Goal: Information Seeking & Learning: Learn about a topic

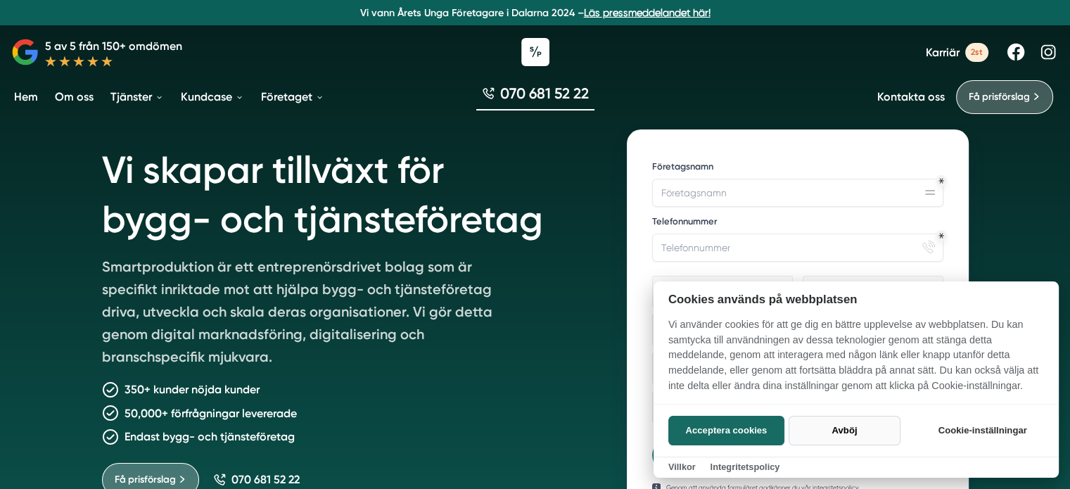
click at [846, 433] on button "Avböj" at bounding box center [845, 431] width 112 height 30
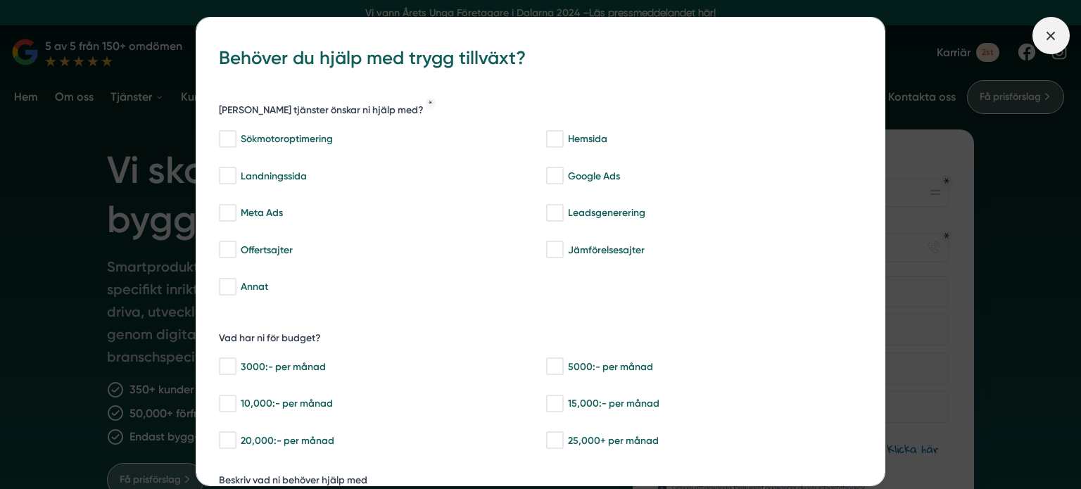
click at [1055, 34] on icon at bounding box center [1050, 35] width 15 height 15
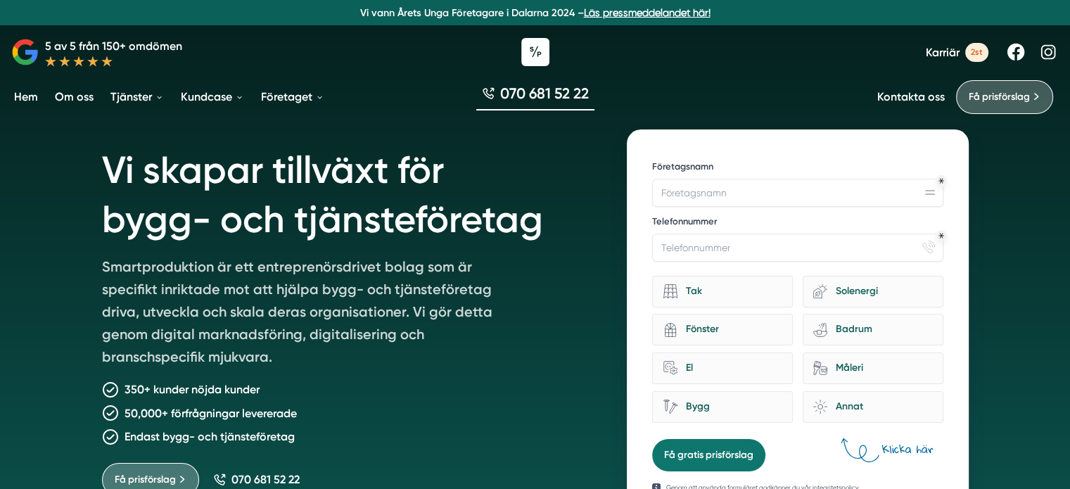
drag, startPoint x: 1006, startPoint y: 345, endPoint x: 991, endPoint y: 199, distance: 147.1
click at [927, 195] on input "Företagsnamn" at bounding box center [797, 193] width 291 height 28
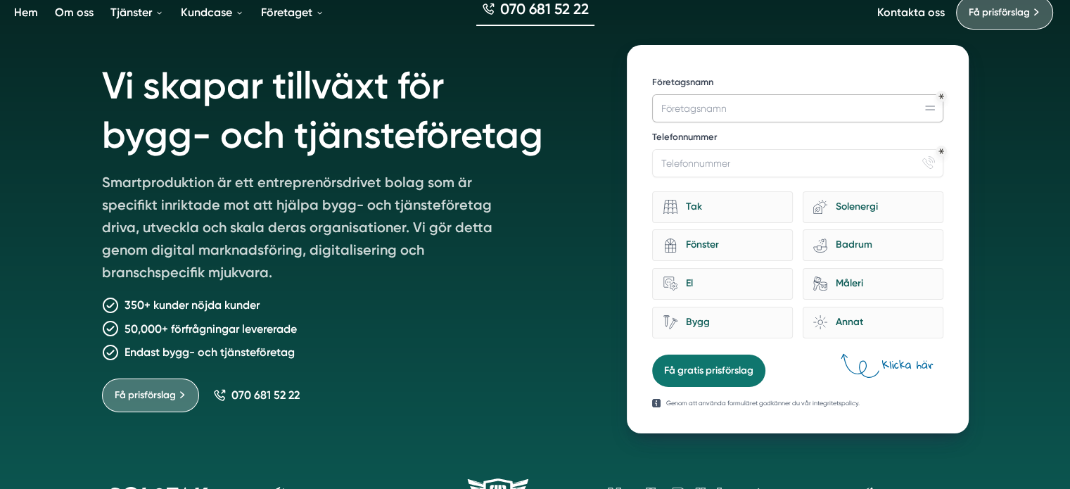
scroll to position [70, 0]
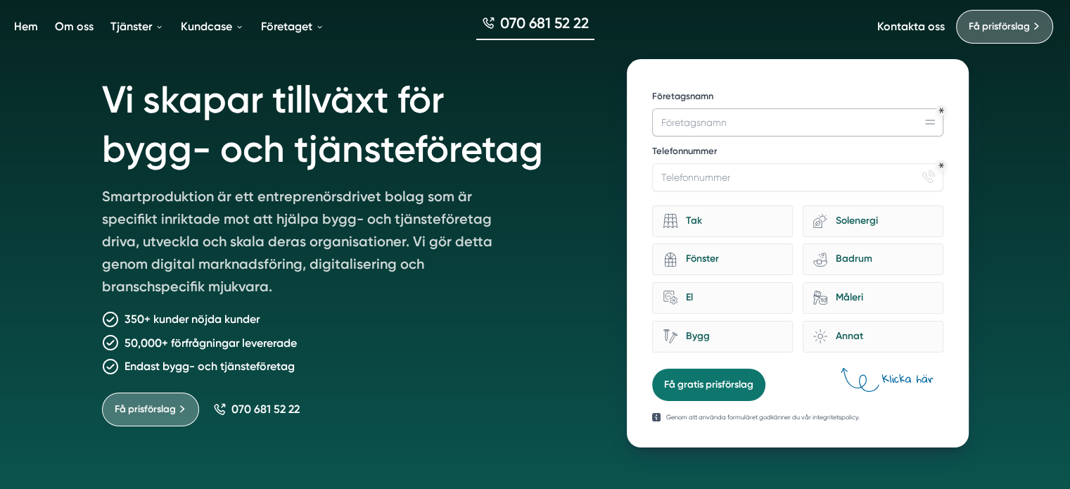
click at [759, 127] on input "Företagsnamn" at bounding box center [797, 122] width 291 height 28
click at [934, 121] on input "Företagsnamn" at bounding box center [797, 122] width 291 height 28
click at [818, 124] on input "Företagsnamn" at bounding box center [797, 122] width 291 height 28
click at [784, 176] on input "Telefonnummer" at bounding box center [797, 177] width 291 height 28
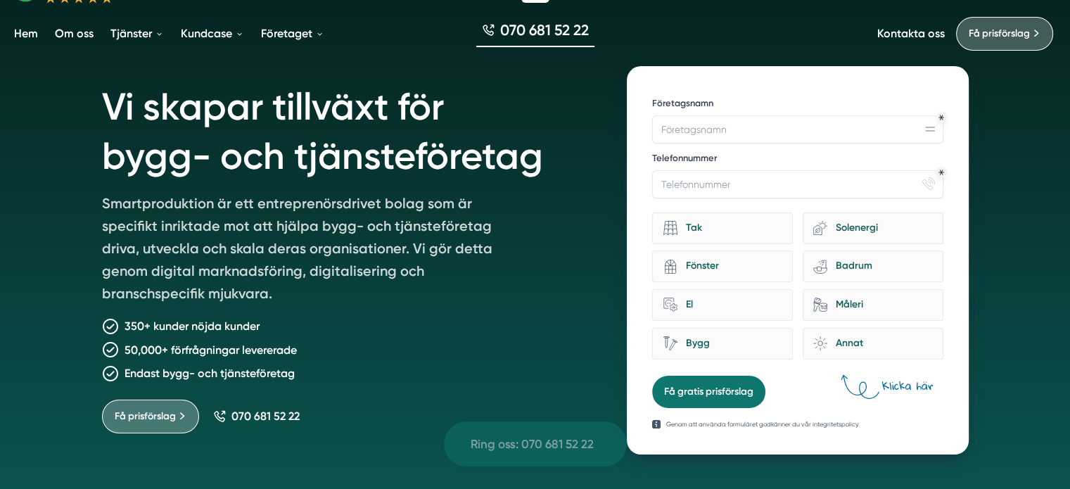
scroll to position [0, 0]
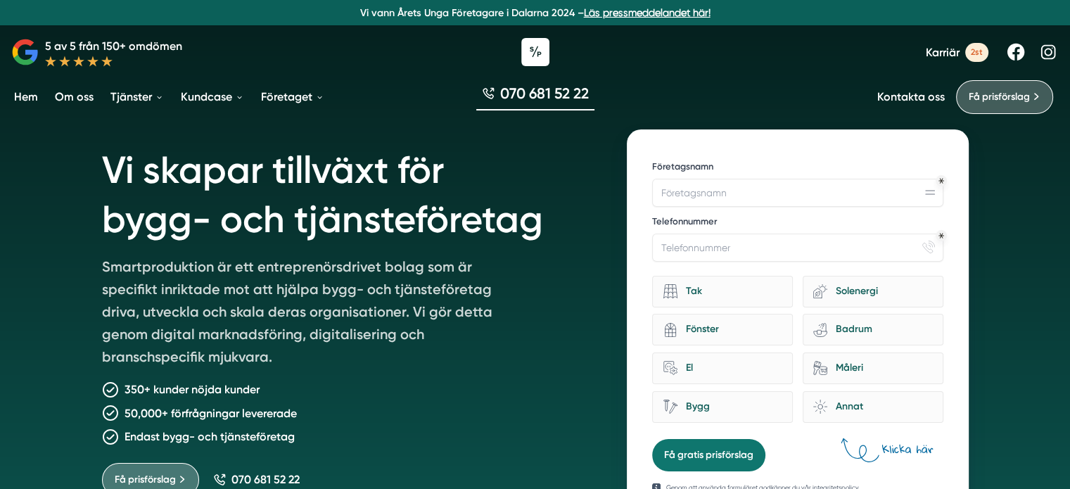
drag, startPoint x: 828, startPoint y: 392, endPoint x: 843, endPoint y: 278, distance: 114.9
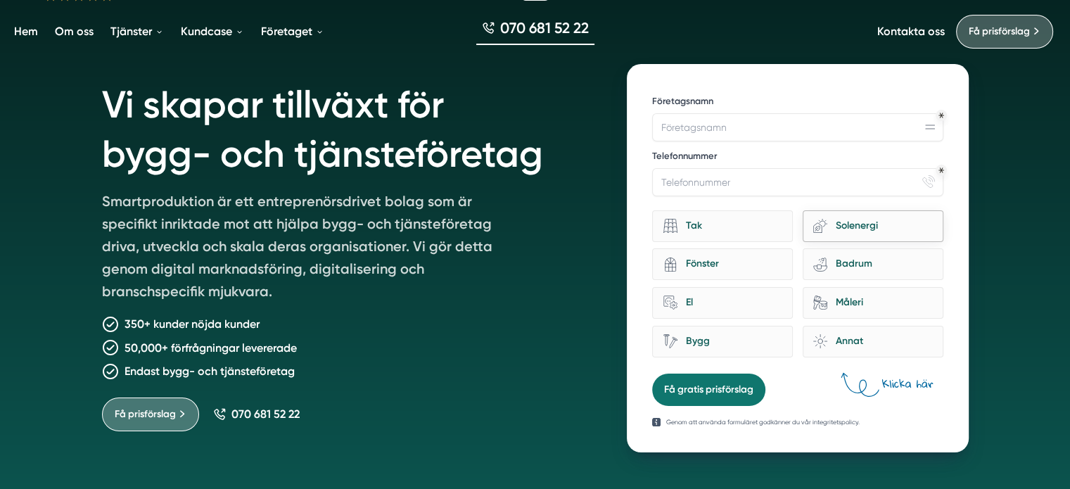
scroll to position [70, 0]
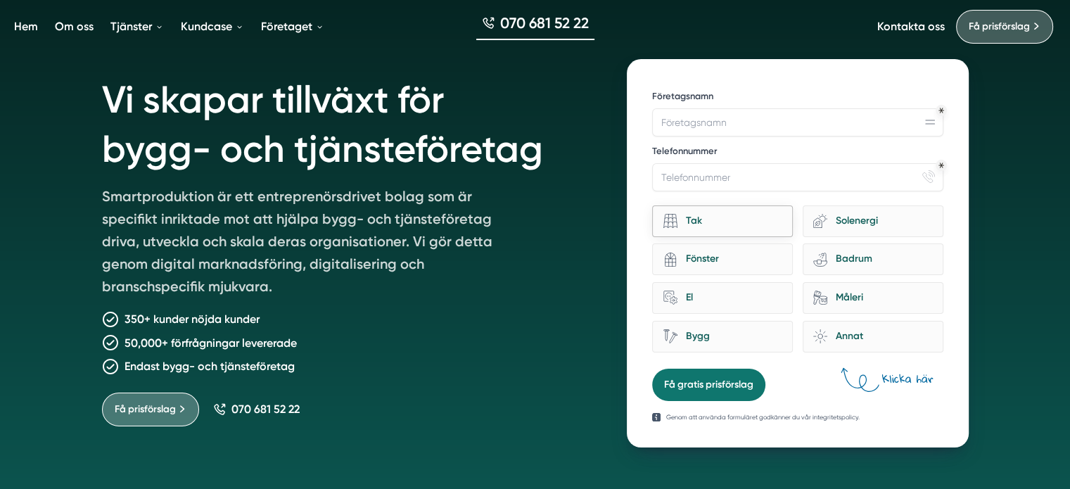
click at [695, 222] on div "Tak" at bounding box center [730, 221] width 105 height 19
click at [0, 0] on input "Tak" at bounding box center [0, 0] width 0 height 0
drag, startPoint x: 723, startPoint y: 259, endPoint x: 720, endPoint y: 268, distance: 9.8
click at [723, 260] on div "Fönster" at bounding box center [730, 259] width 105 height 19
click at [0, 0] on input "architecture-window-1 Fönster" at bounding box center [0, 0] width 0 height 0
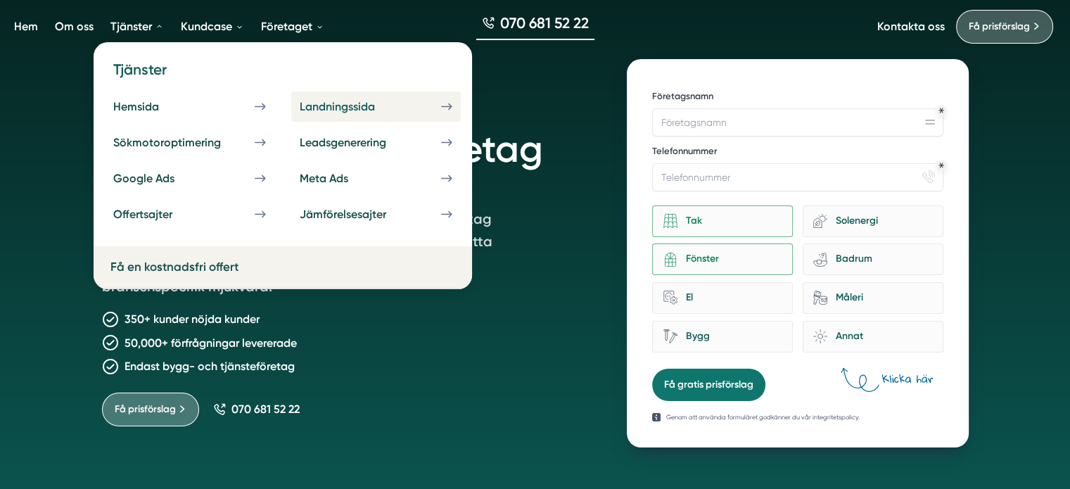
click at [360, 107] on div "Landningssida" at bounding box center [354, 106] width 109 height 13
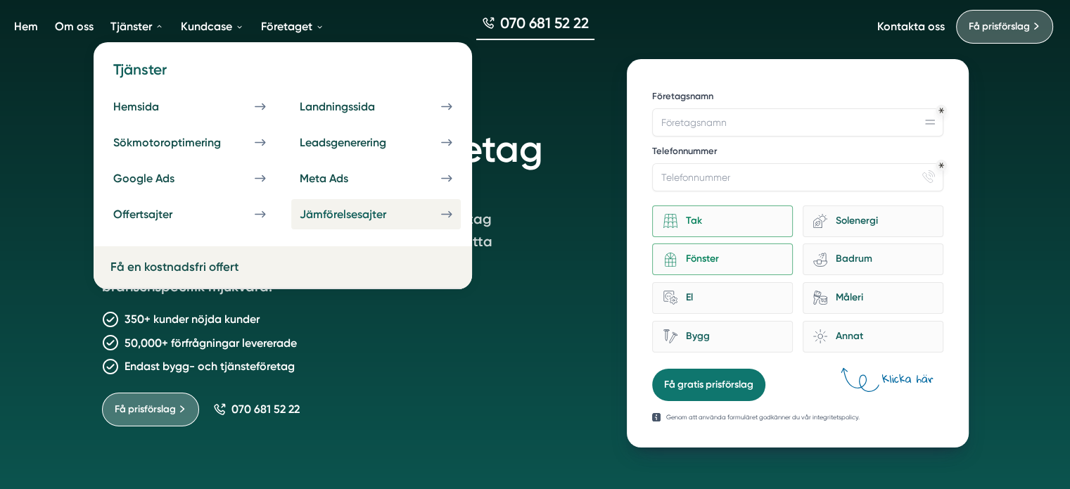
click at [439, 222] on link "Jämförelsesajter" at bounding box center [376, 214] width 170 height 30
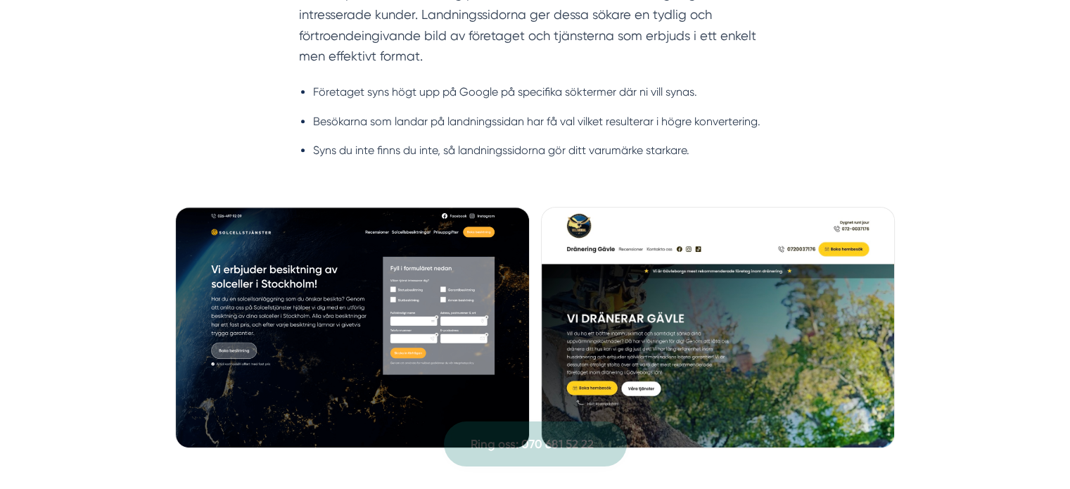
scroll to position [774, 0]
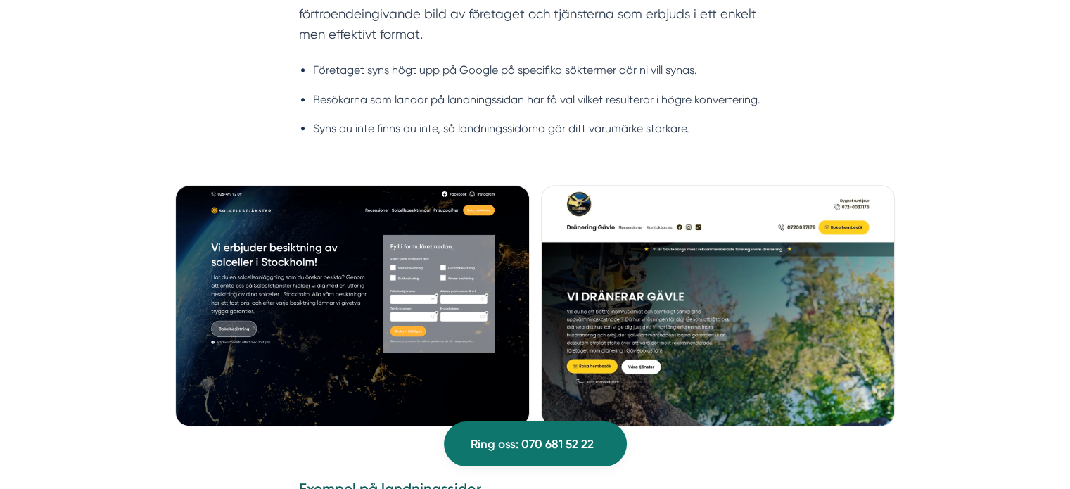
click at [217, 275] on img at bounding box center [352, 305] width 355 height 241
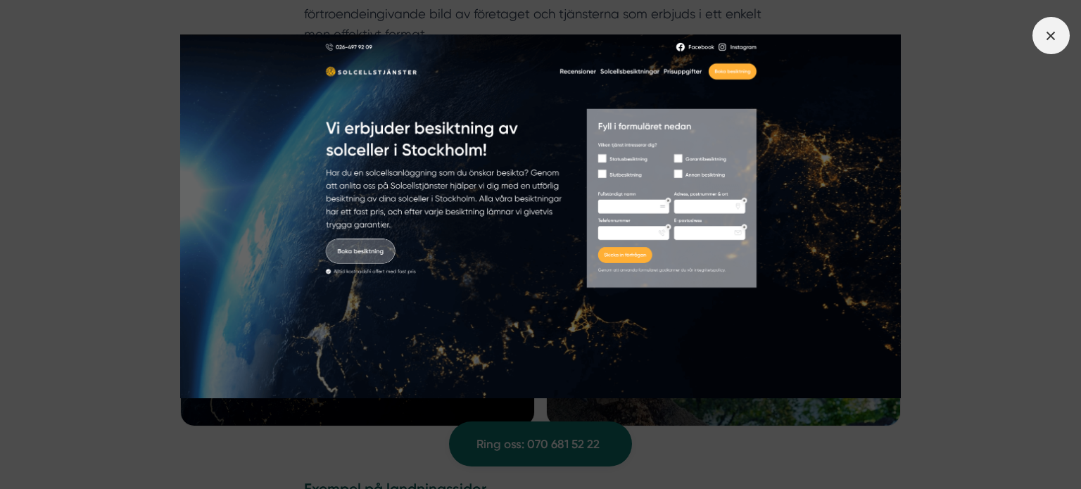
click at [1044, 39] on icon at bounding box center [1050, 35] width 15 height 15
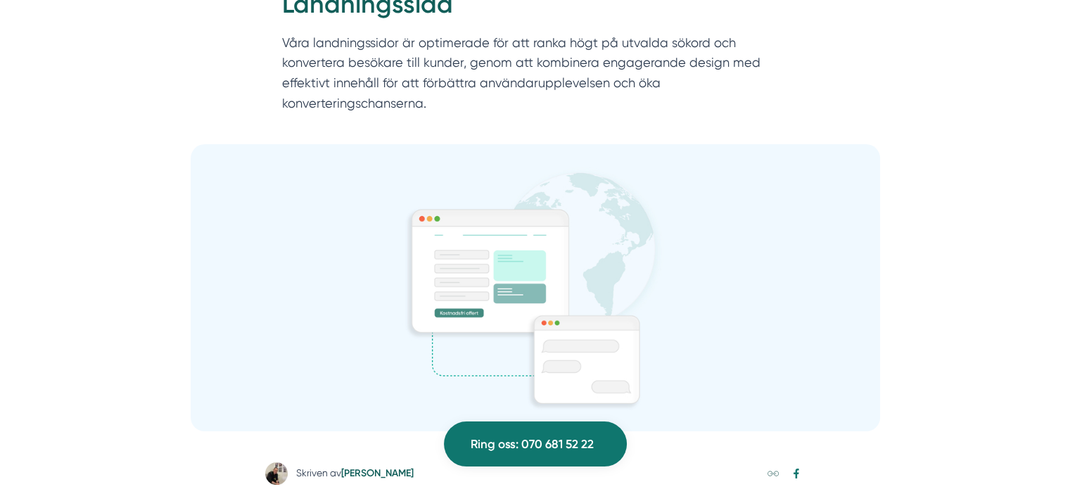
drag, startPoint x: 153, startPoint y: 307, endPoint x: 177, endPoint y: 144, distance: 164.4
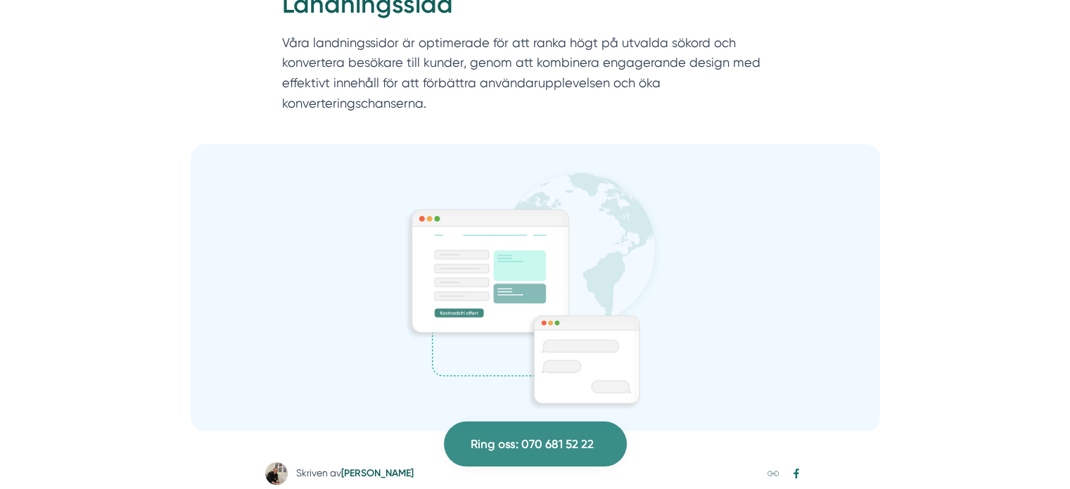
scroll to position [69, 0]
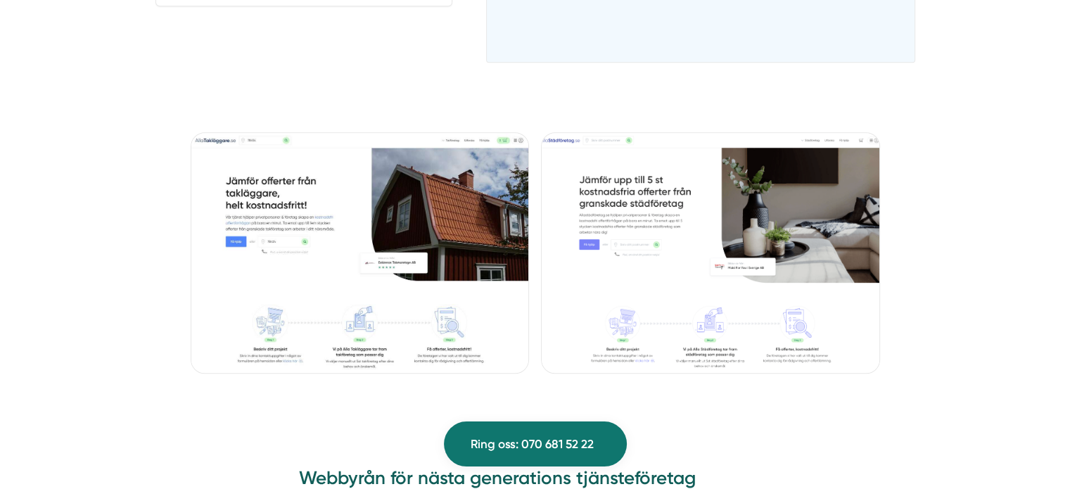
scroll to position [1196, 0]
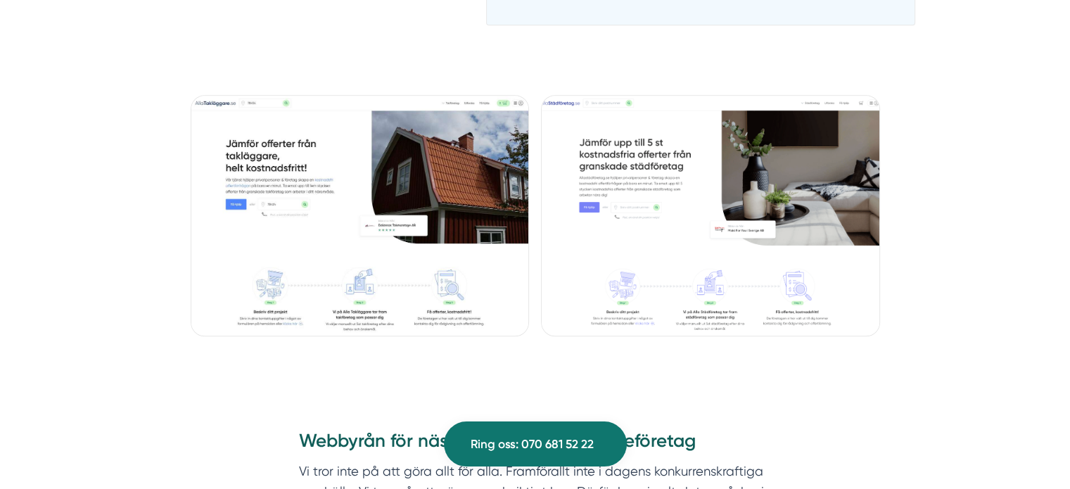
click at [407, 151] on img at bounding box center [360, 215] width 339 height 241
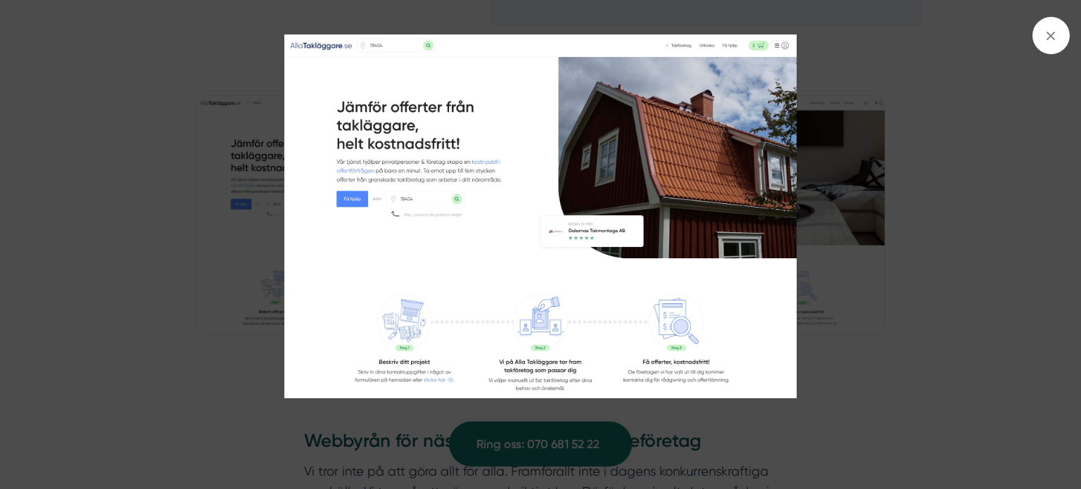
click at [127, 187] on div at bounding box center [540, 244] width 1081 height 489
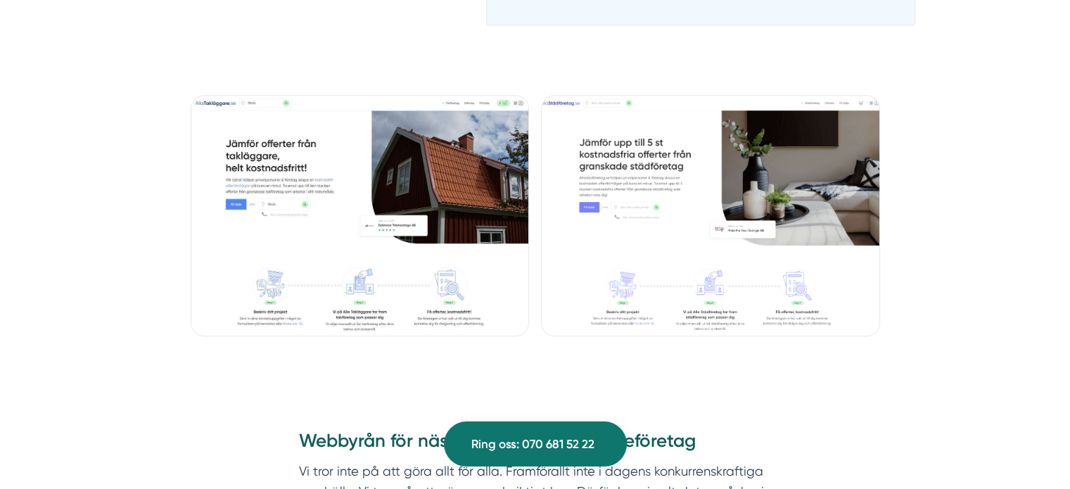
click at [712, 171] on img at bounding box center [710, 215] width 339 height 241
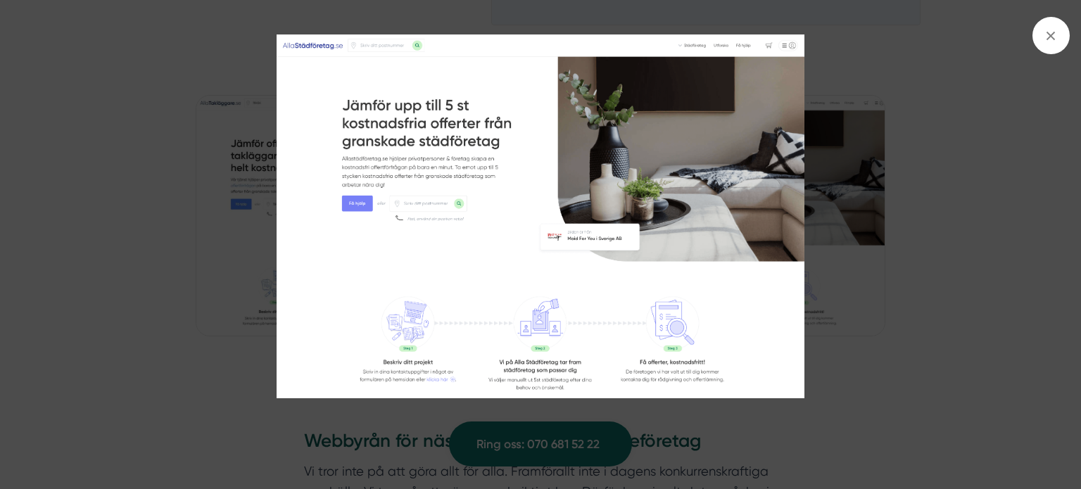
click at [942, 172] on img at bounding box center [540, 216] width 811 height 364
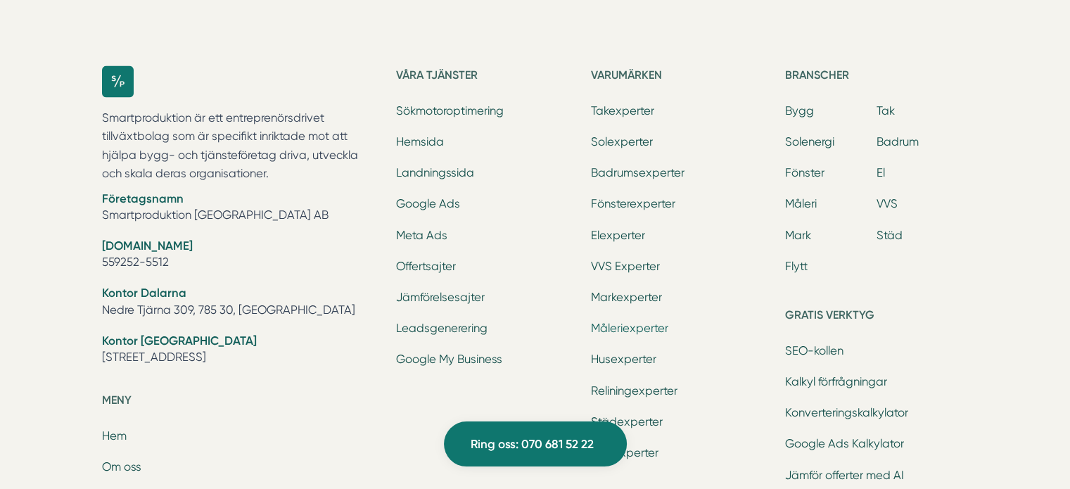
scroll to position [3236, 0]
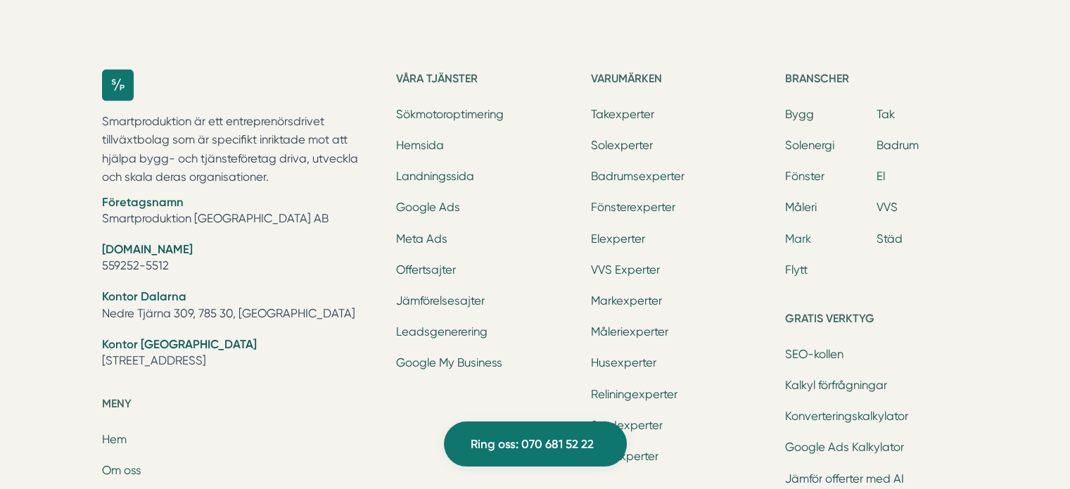
click at [791, 237] on link "Mark" at bounding box center [798, 238] width 26 height 13
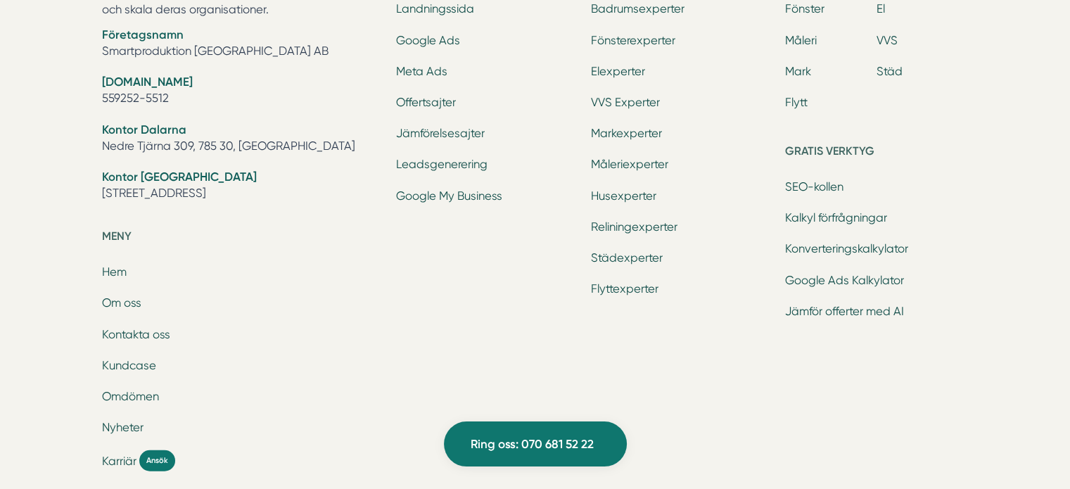
scroll to position [9034, 0]
